Goal: Transaction & Acquisition: Book appointment/travel/reservation

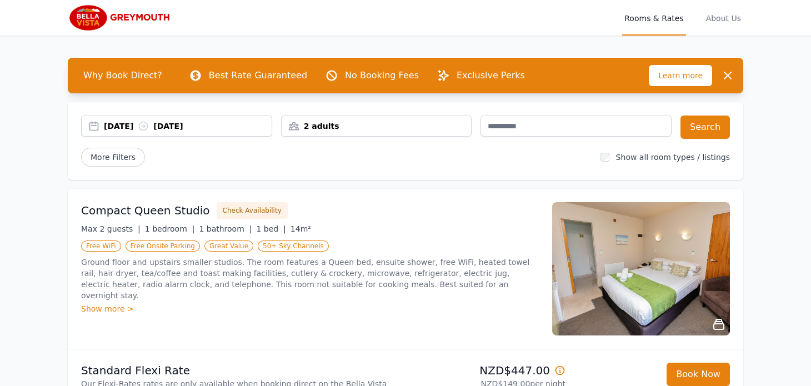
click at [434, 128] on div "2 adults" at bounding box center [377, 126] width 190 height 11
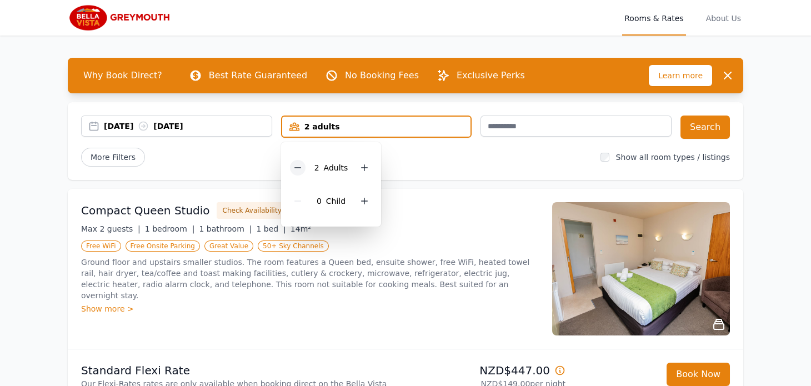
click at [300, 165] on icon at bounding box center [297, 167] width 9 height 9
click at [353, 200] on div at bounding box center [361, 201] width 16 height 16
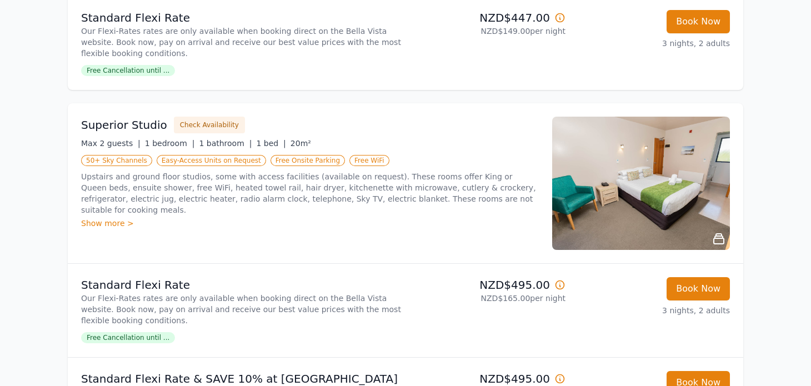
scroll to position [366, 0]
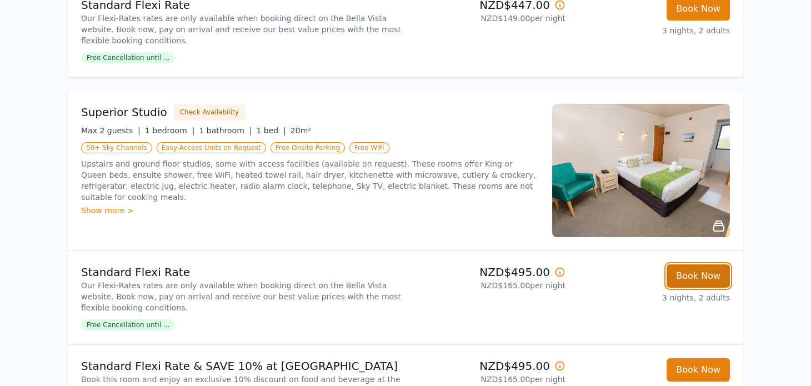
click at [719, 273] on button "Book Now" at bounding box center [698, 276] width 63 height 23
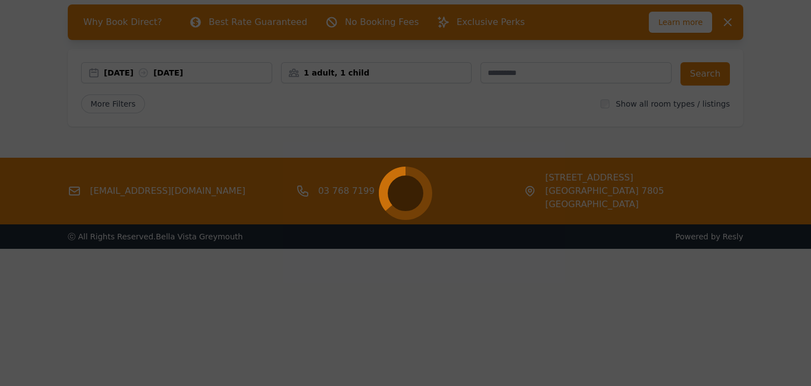
scroll to position [53, 0]
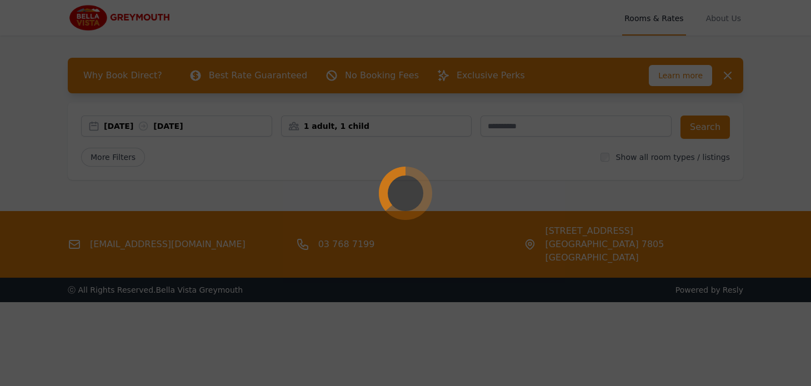
select select "**"
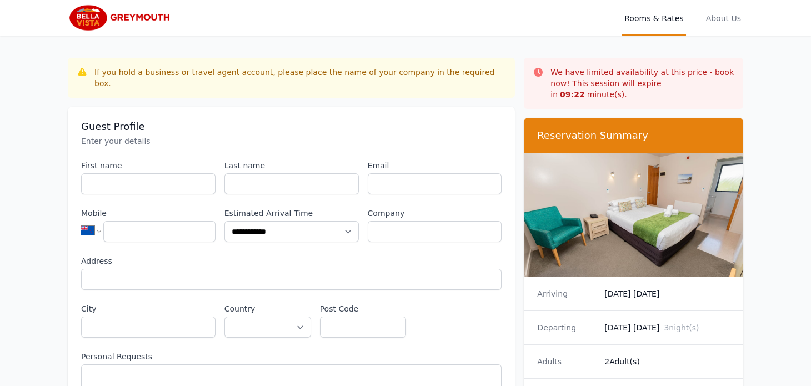
scroll to position [53, 0]
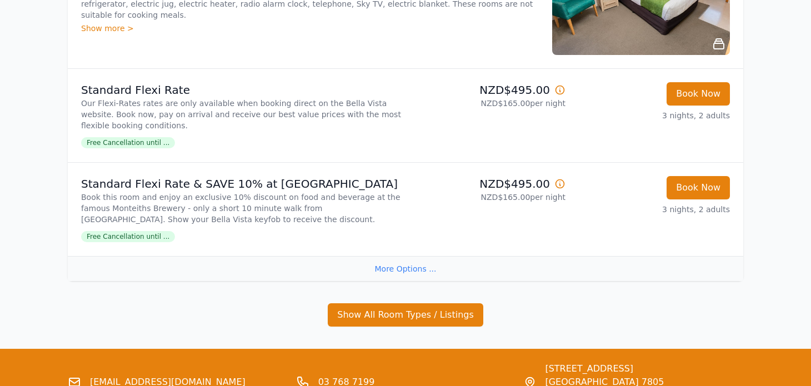
scroll to position [614, 0]
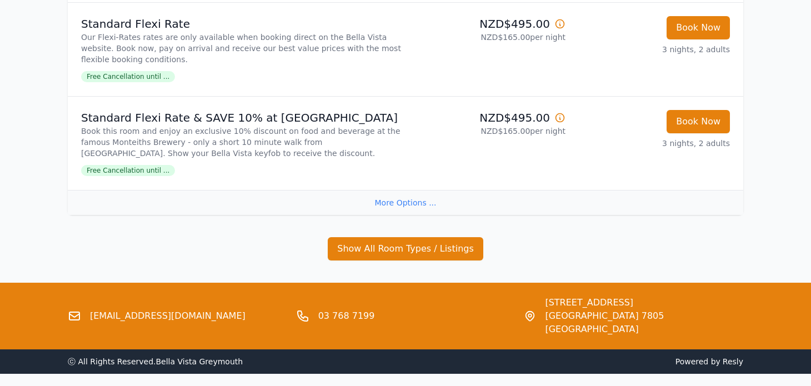
click at [416, 203] on div "More Options ..." at bounding box center [406, 202] width 676 height 25
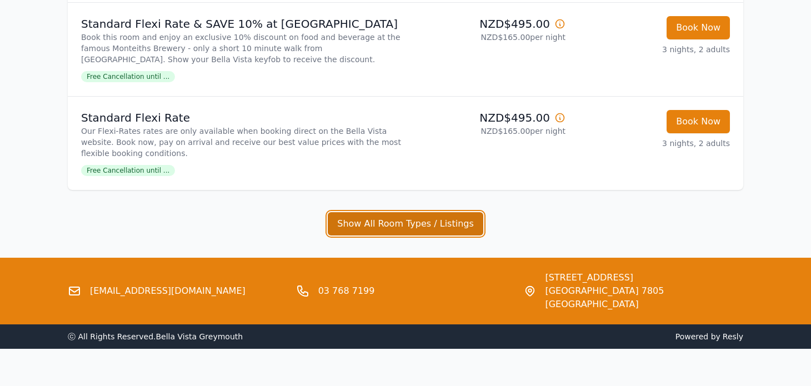
click at [441, 226] on button "Show All Room Types / Listings" at bounding box center [406, 223] width 156 height 23
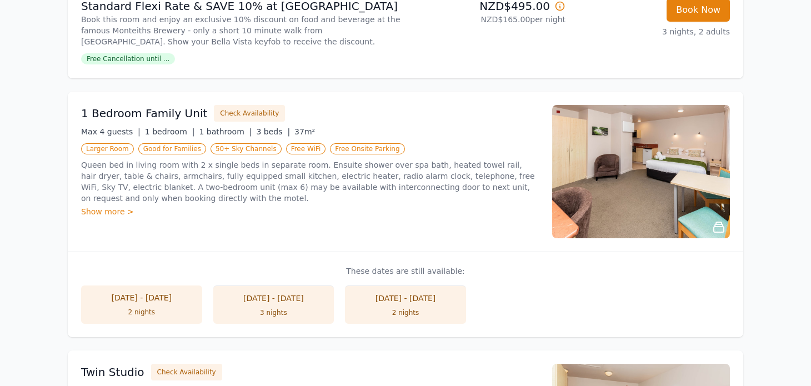
scroll to position [763, 0]
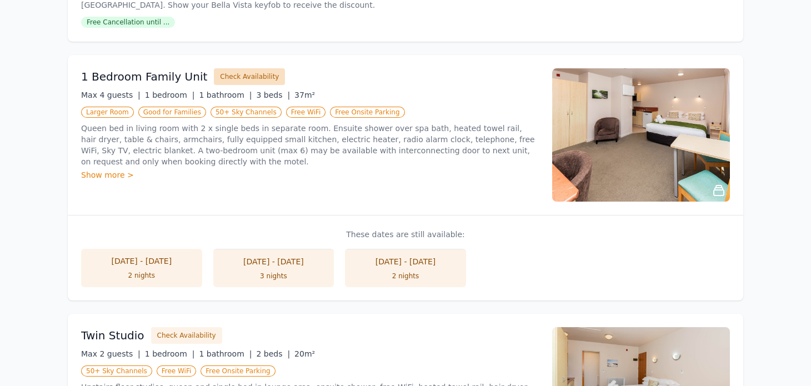
click at [250, 78] on button "Check Availability" at bounding box center [249, 76] width 71 height 17
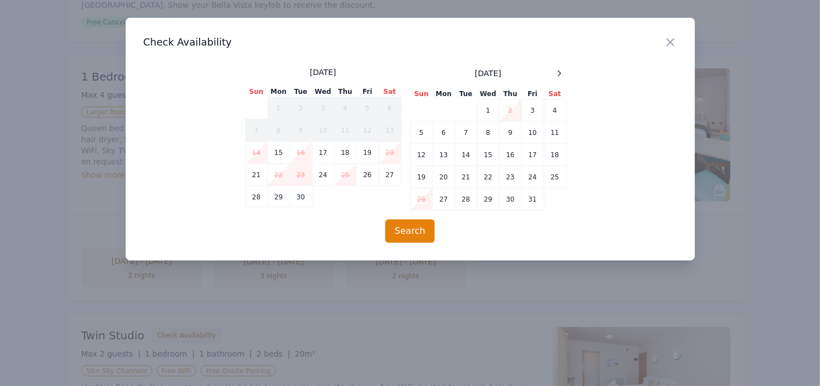
click at [552, 276] on div at bounding box center [410, 193] width 820 height 386
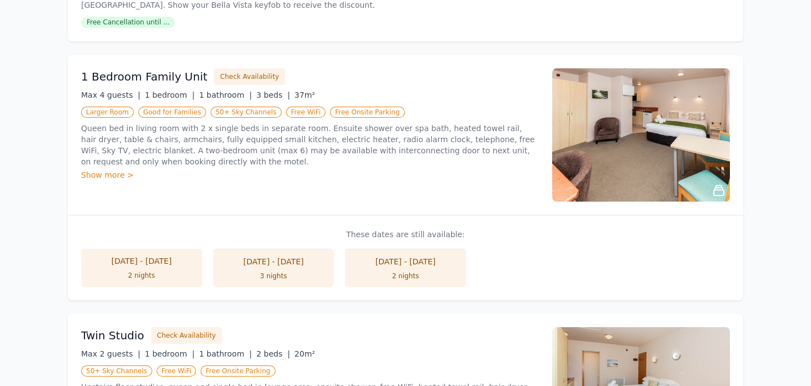
click at [555, 269] on ul "[DATE] - [DATE] 2 nights [DATE] - [DATE] 3 nights [DATE] - [DATE] 2 nights" at bounding box center [405, 268] width 649 height 38
click at [555, 266] on ul "[DATE] - [DATE] 2 nights [DATE] - [DATE] 3 nights [DATE] - [DATE] 2 nights" at bounding box center [405, 268] width 649 height 38
